Goal: Information Seeking & Learning: Compare options

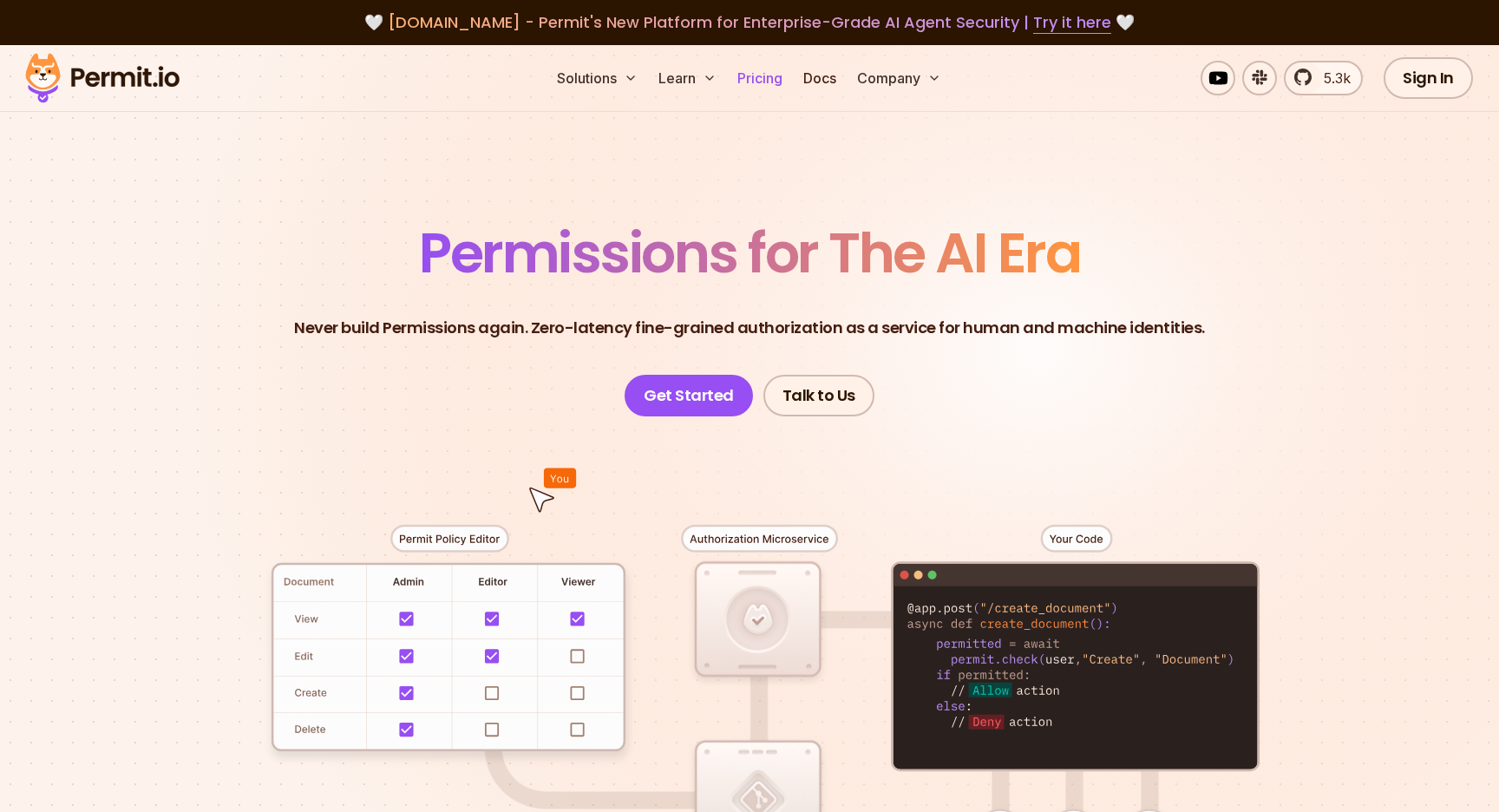
click at [758, 62] on link "Pricing" at bounding box center [760, 78] width 59 height 35
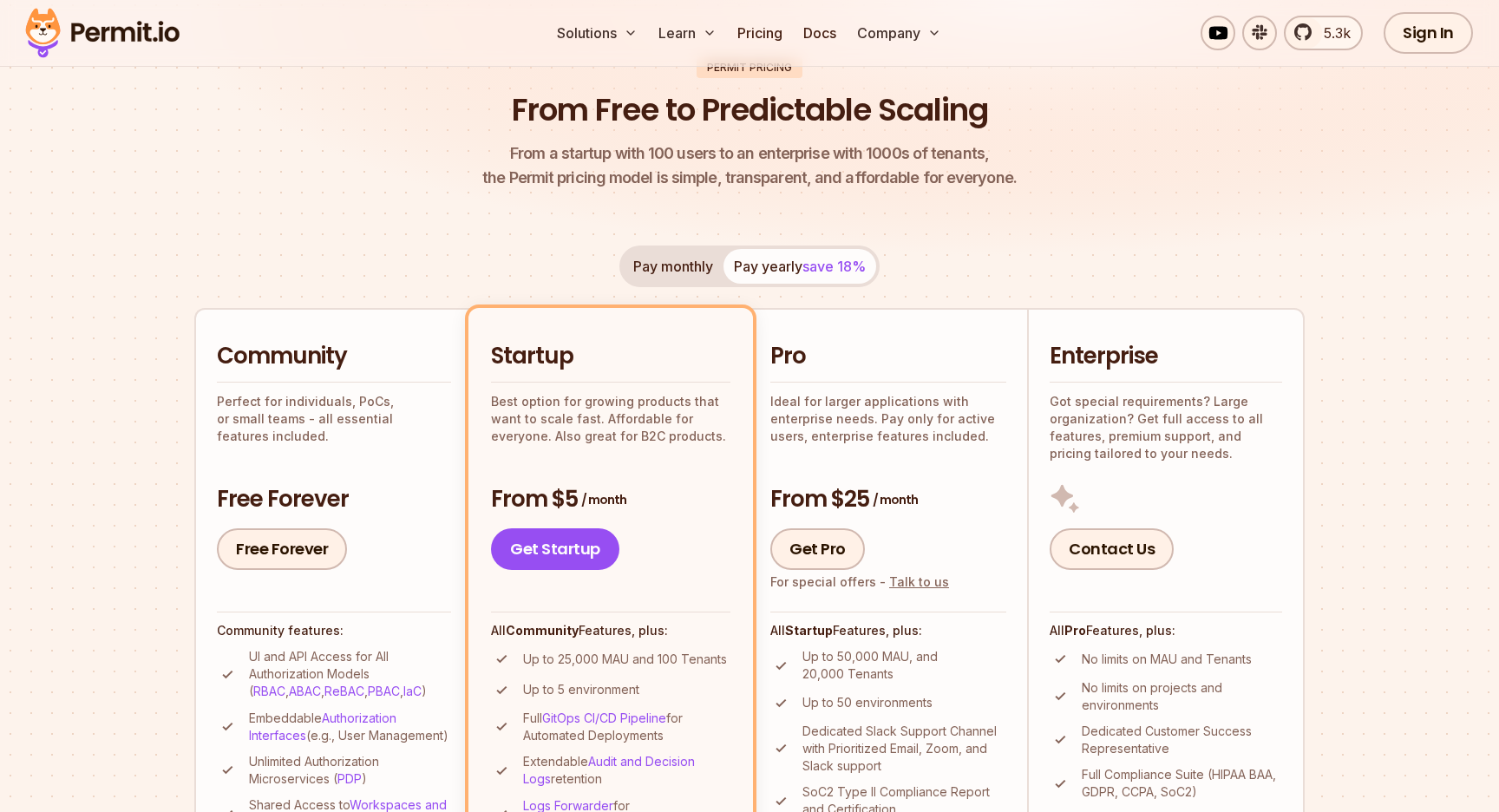
scroll to position [205, 0]
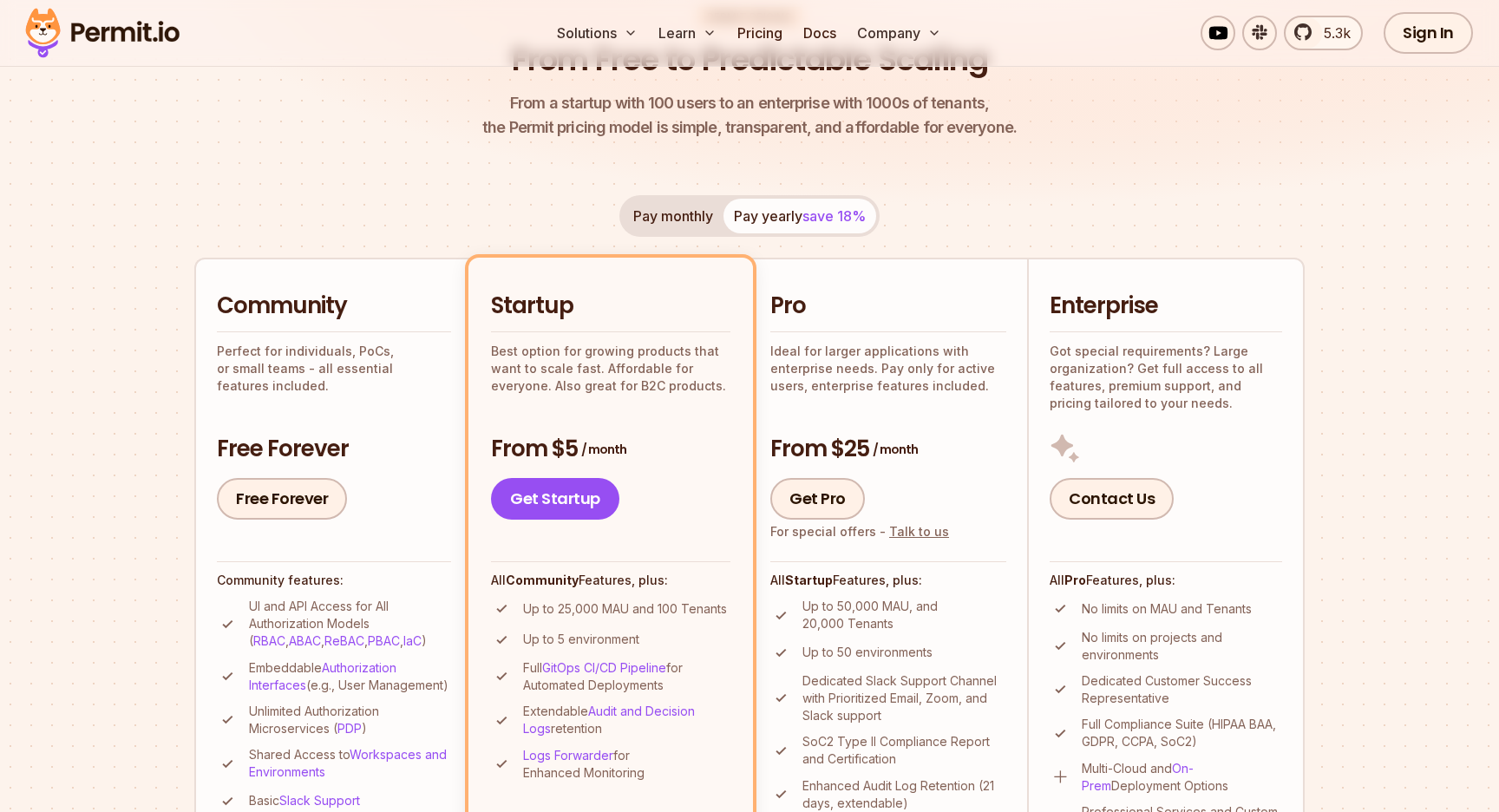
click at [691, 209] on button "Pay monthly" at bounding box center [673, 216] width 101 height 35
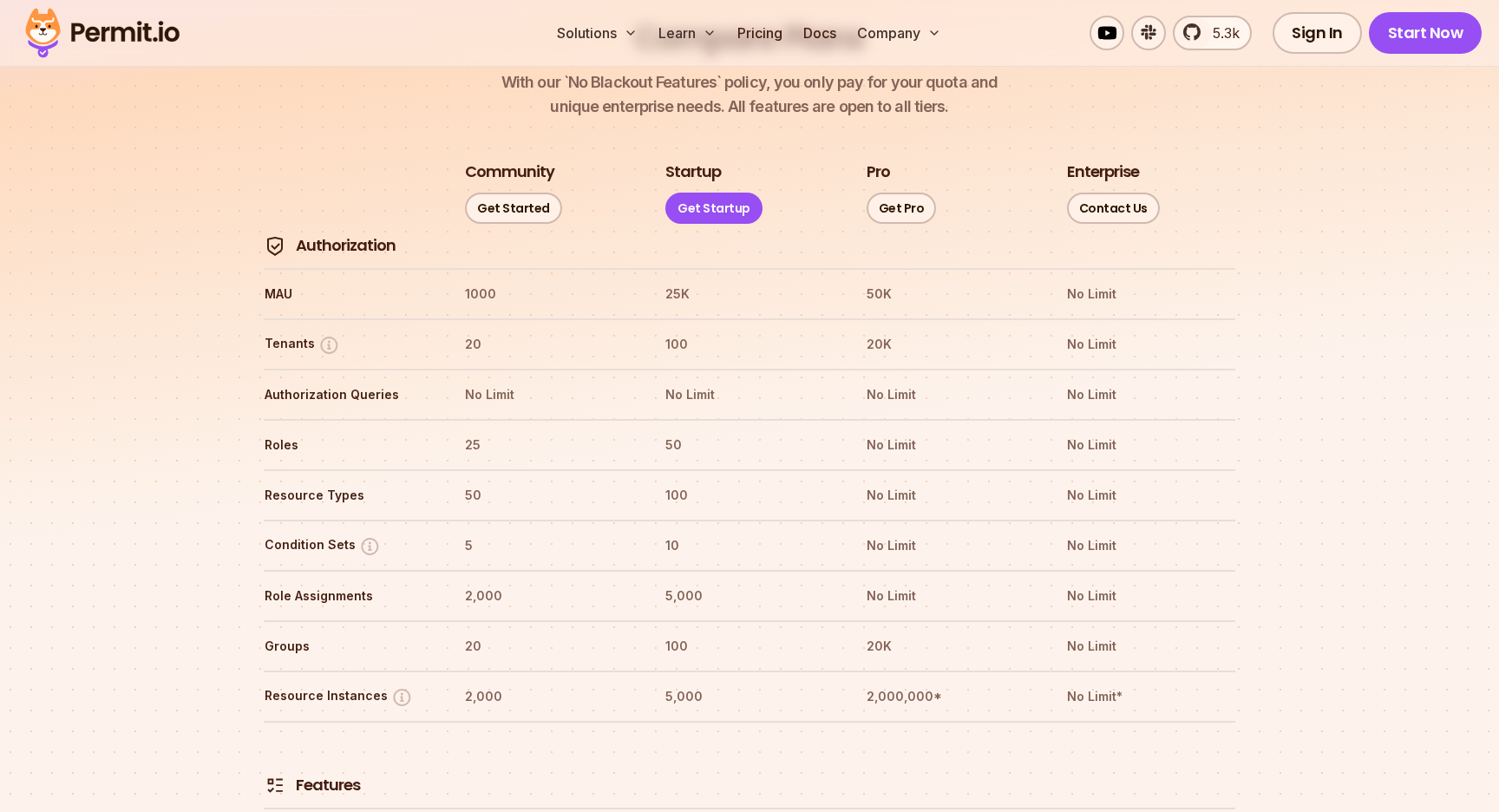
scroll to position [1402, 0]
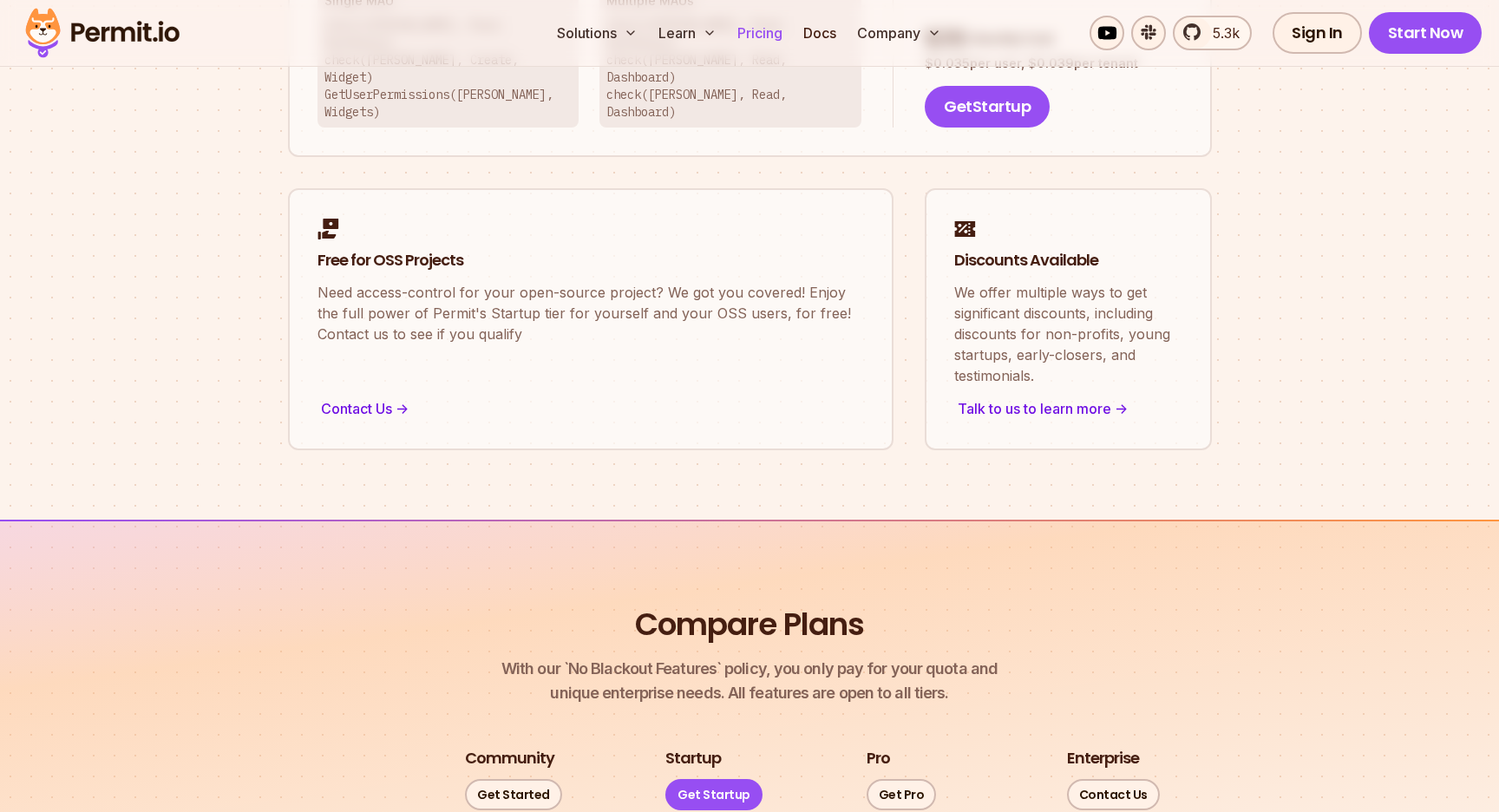
click at [755, 28] on link "Pricing" at bounding box center [760, 32] width 59 height 35
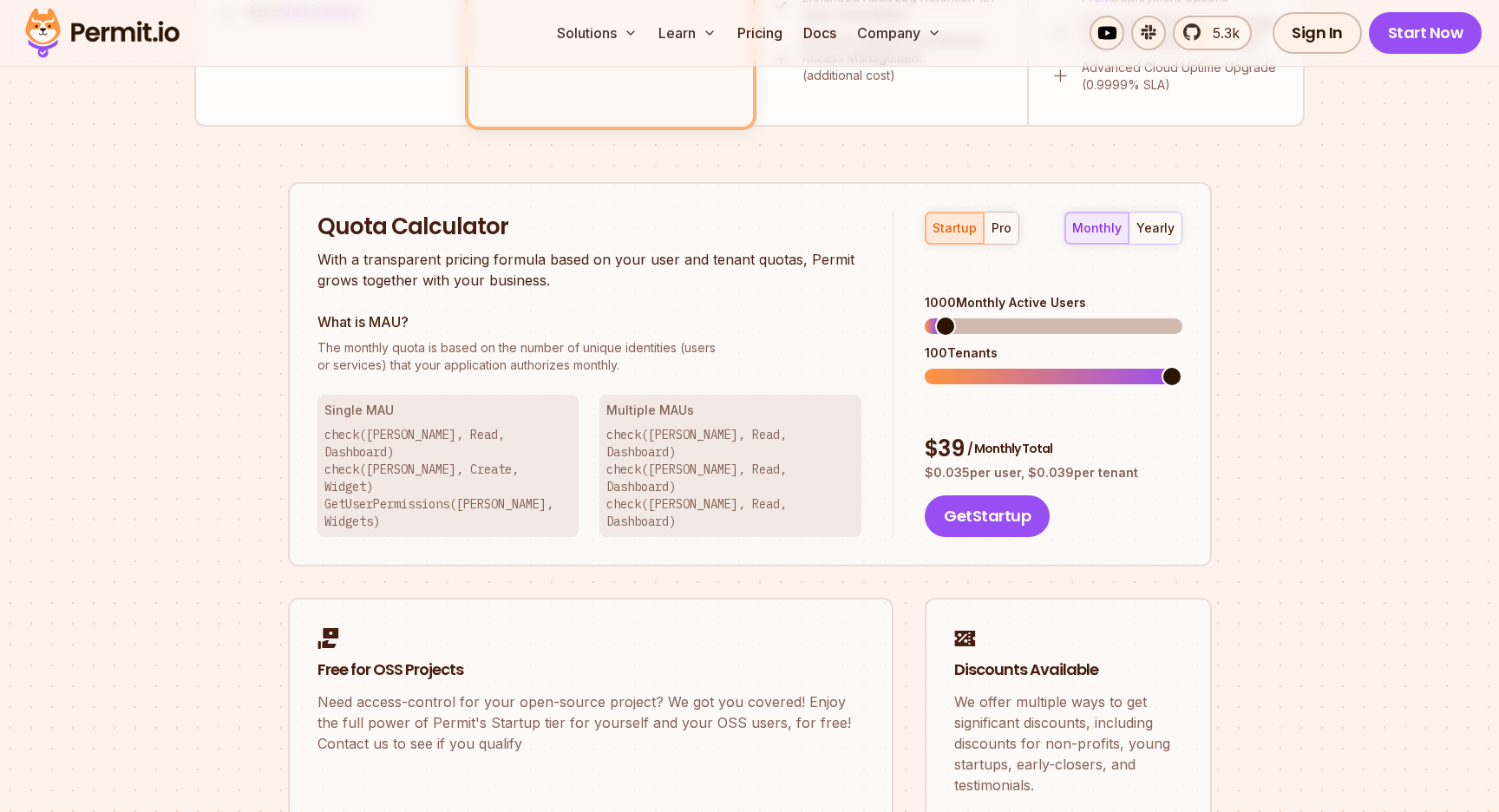
scroll to position [1004, 0]
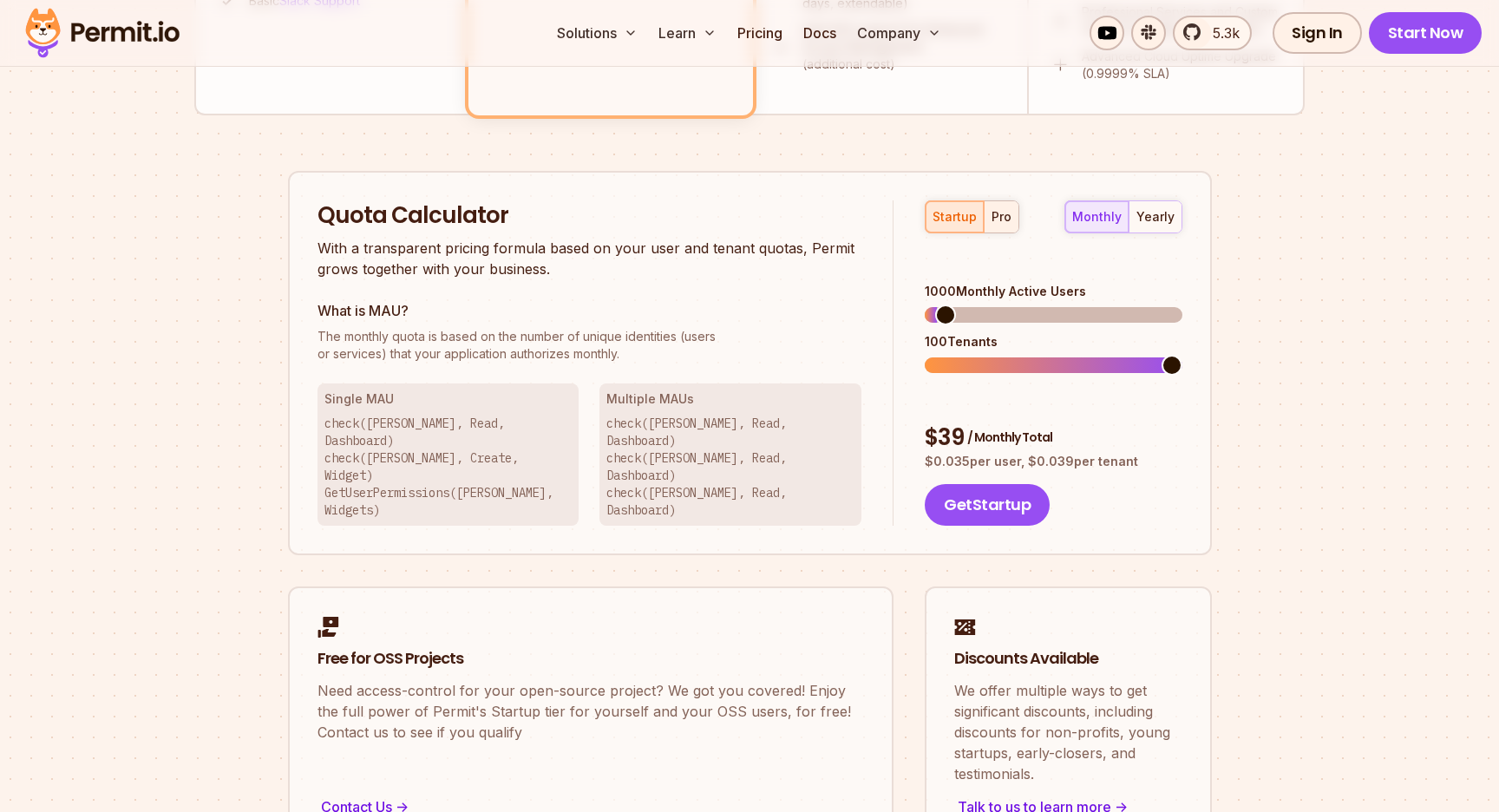
click at [992, 213] on div "pro" at bounding box center [1001, 216] width 20 height 17
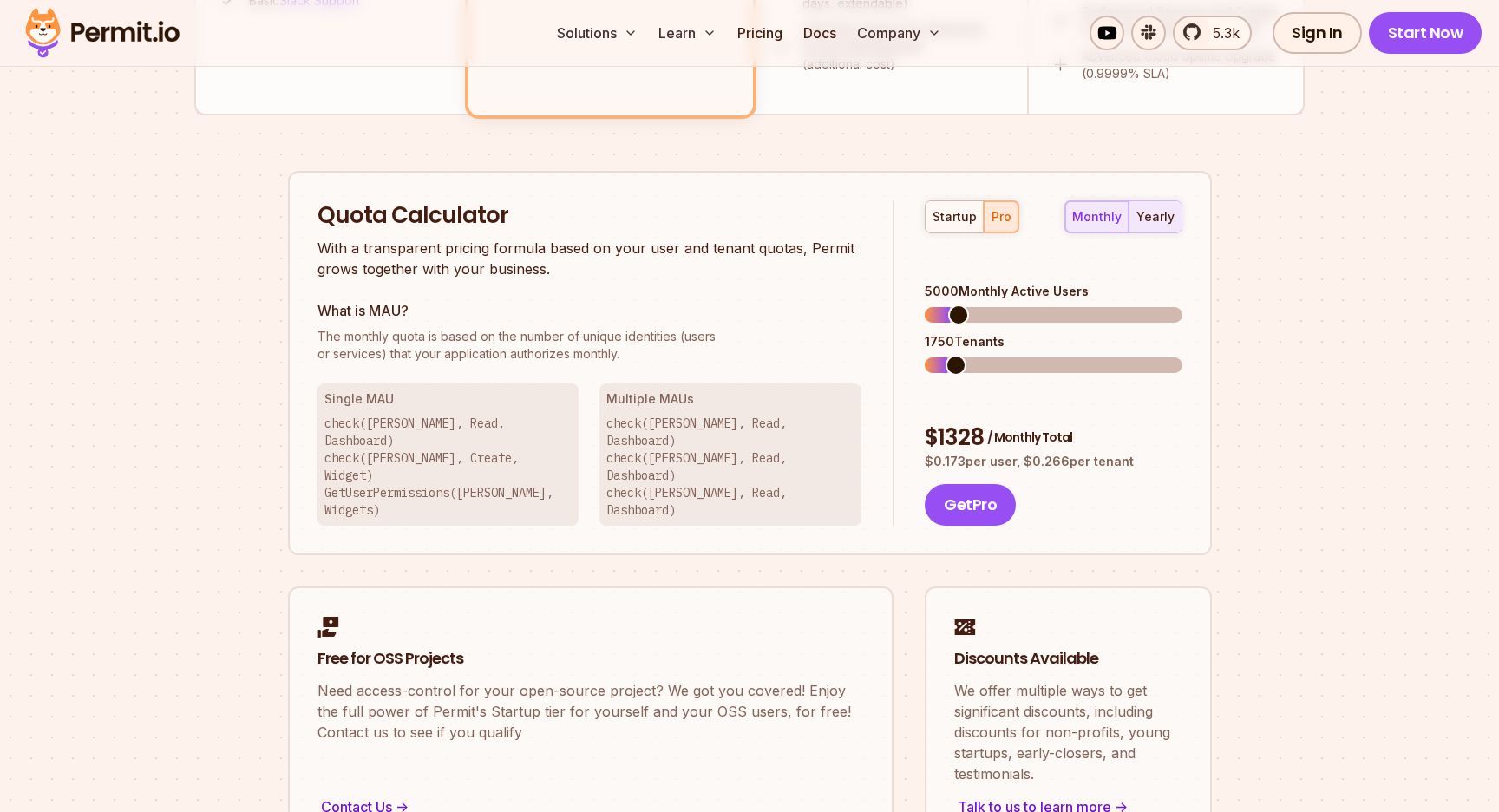
click at [1162, 222] on div "yearly" at bounding box center [1155, 216] width 38 height 17
click at [1109, 214] on div "monthly" at bounding box center [1097, 216] width 49 height 17
click at [1147, 213] on div "yearly" at bounding box center [1155, 216] width 38 height 17
click at [1106, 215] on div "monthly" at bounding box center [1097, 216] width 49 height 17
click at [1135, 210] on button "yearly" at bounding box center [1155, 217] width 53 height 31
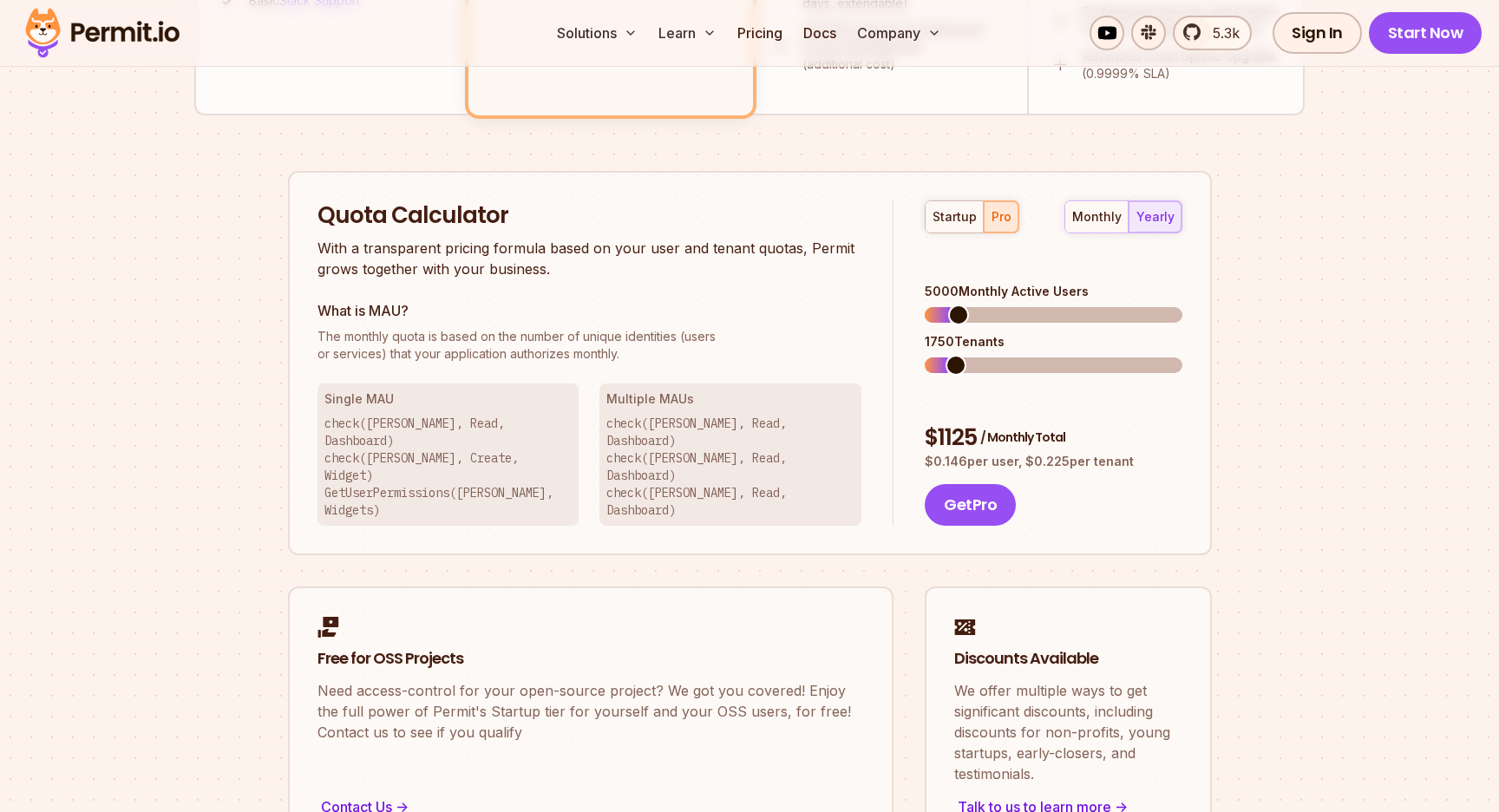
click at [946, 354] on span at bounding box center [956, 364] width 21 height 21
click at [1109, 206] on button "monthly" at bounding box center [1097, 217] width 63 height 31
